Goal: Check status

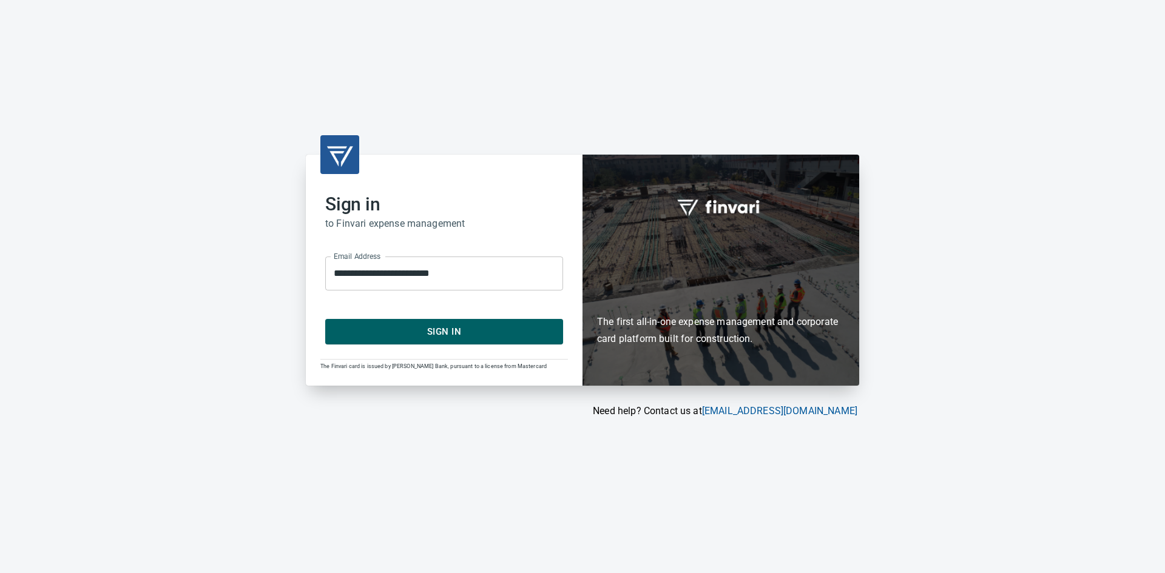
click at [375, 325] on span "Sign In" at bounding box center [444, 332] width 211 height 16
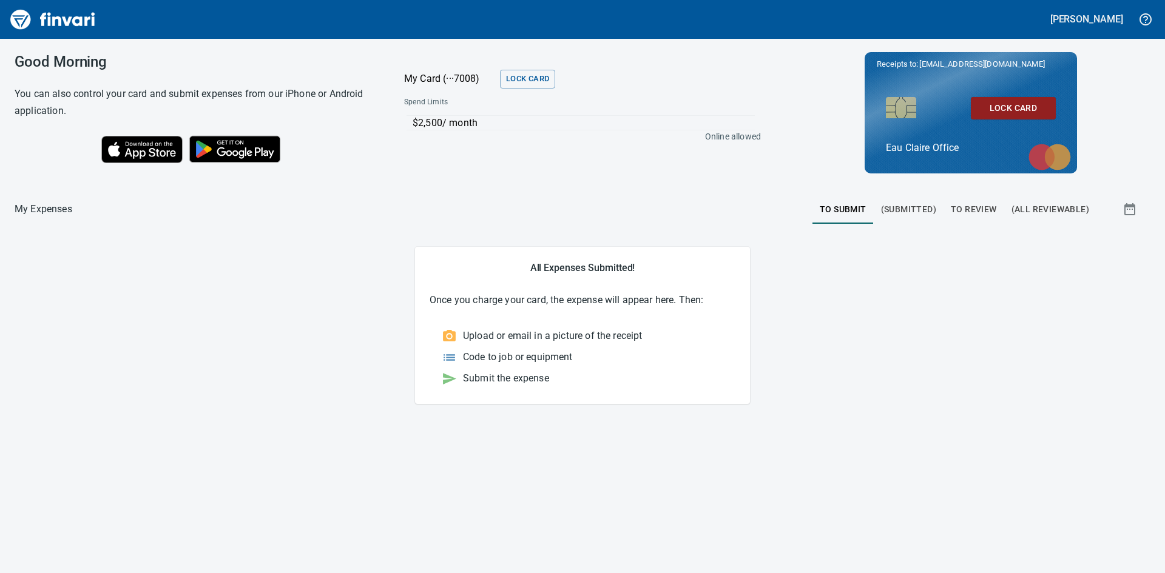
click at [921, 205] on span "(Submitted)" at bounding box center [908, 209] width 55 height 15
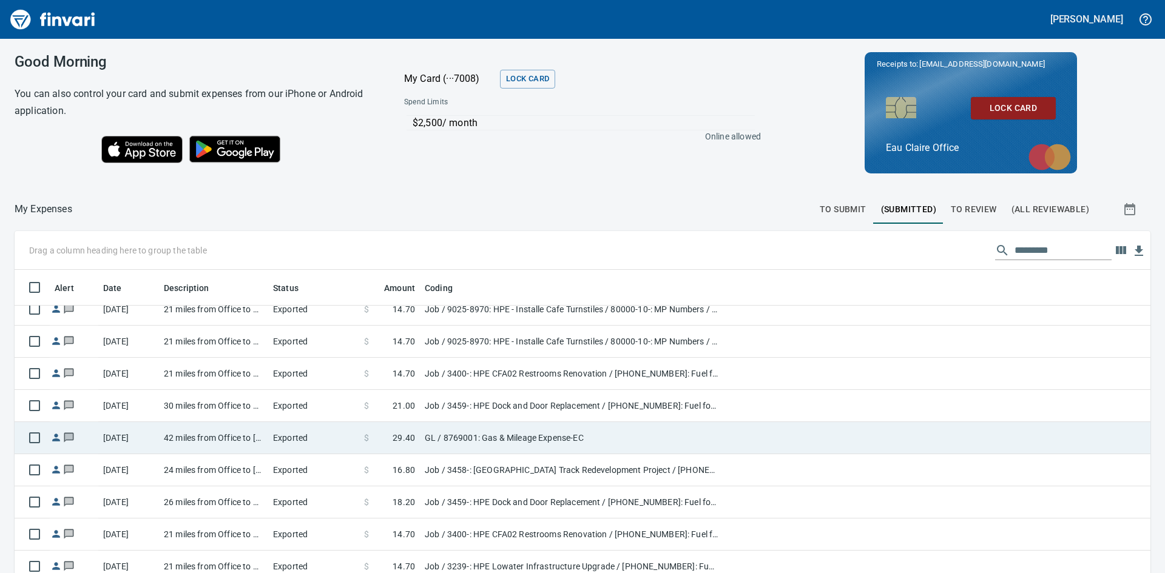
scroll to position [2245, 0]
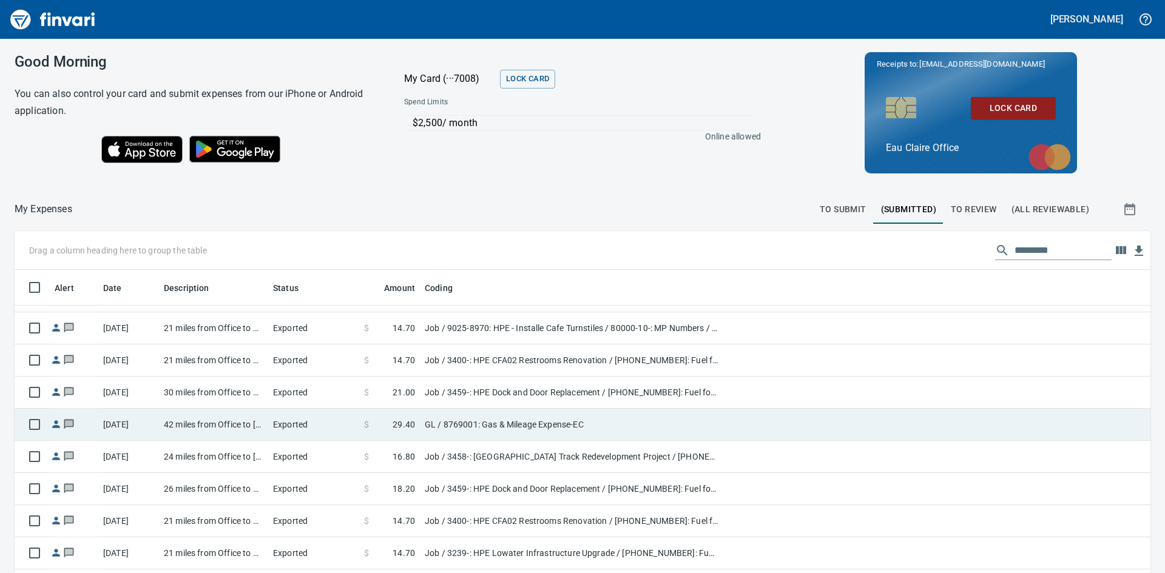
click at [209, 423] on td "42 miles from Office to [PERSON_NAME] Brothers" at bounding box center [213, 425] width 109 height 32
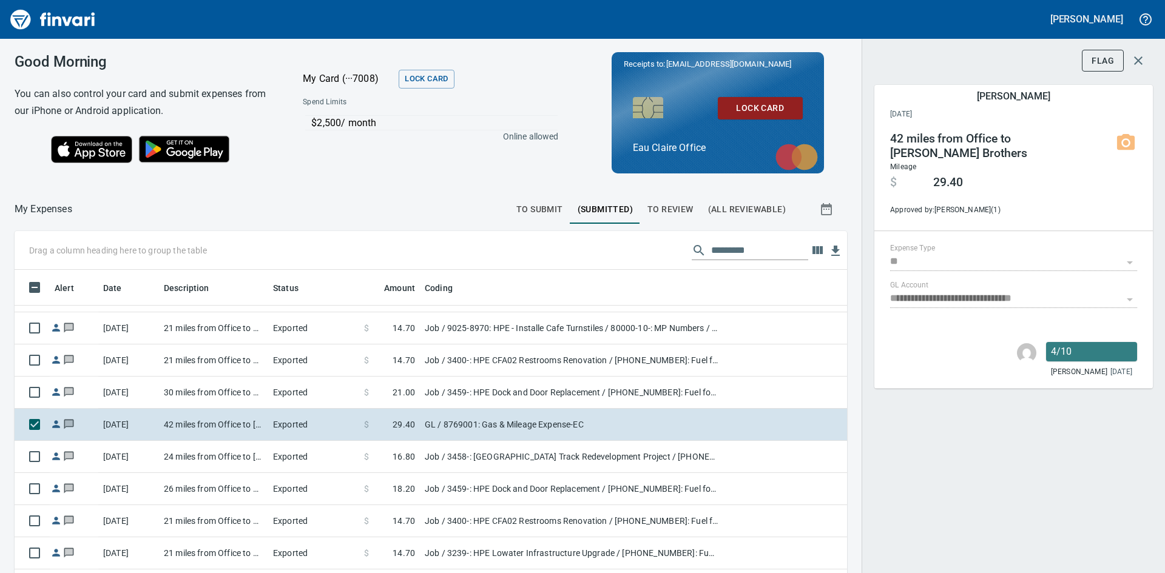
scroll to position [431, 805]
click at [1137, 66] on icon "button" at bounding box center [1138, 60] width 15 height 15
